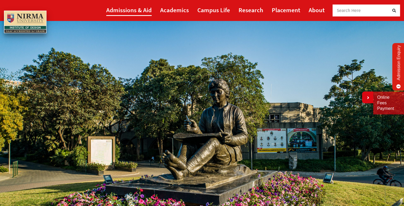
click at [139, 12] on link "Admissions & Aid" at bounding box center [128, 10] width 45 height 12
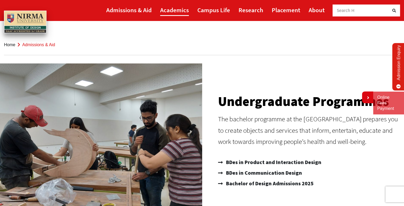
click at [173, 9] on link "Academics" at bounding box center [174, 10] width 29 height 12
